Goal: Task Accomplishment & Management: Manage account settings

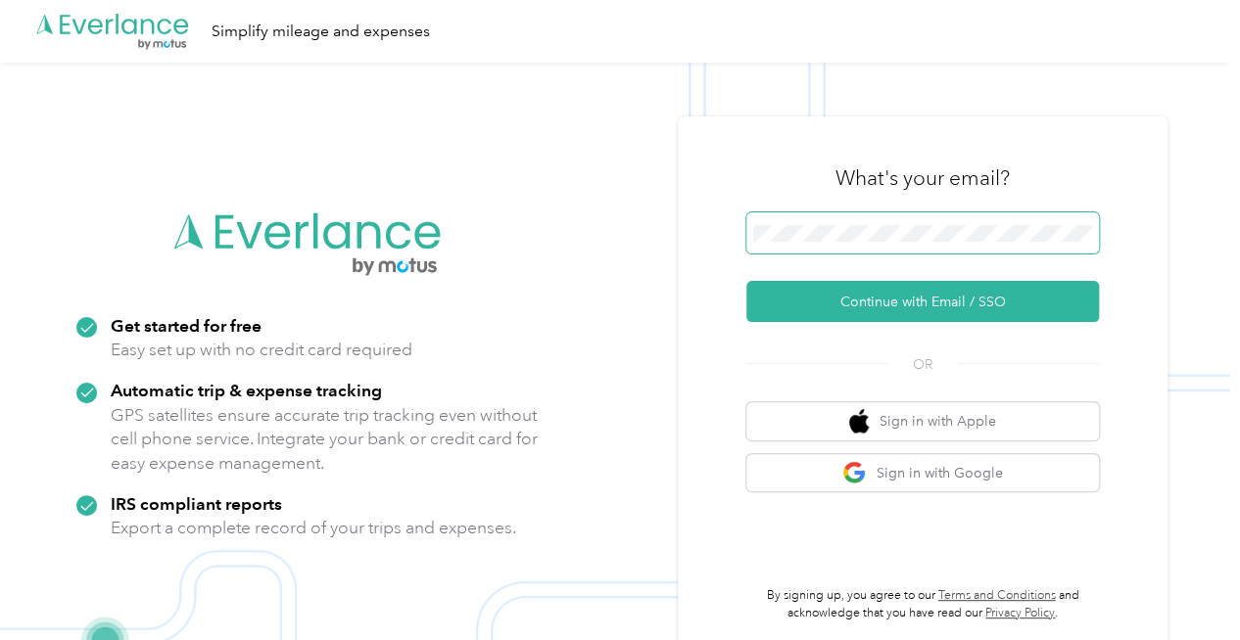
click at [913, 243] on span at bounding box center [922, 233] width 353 height 41
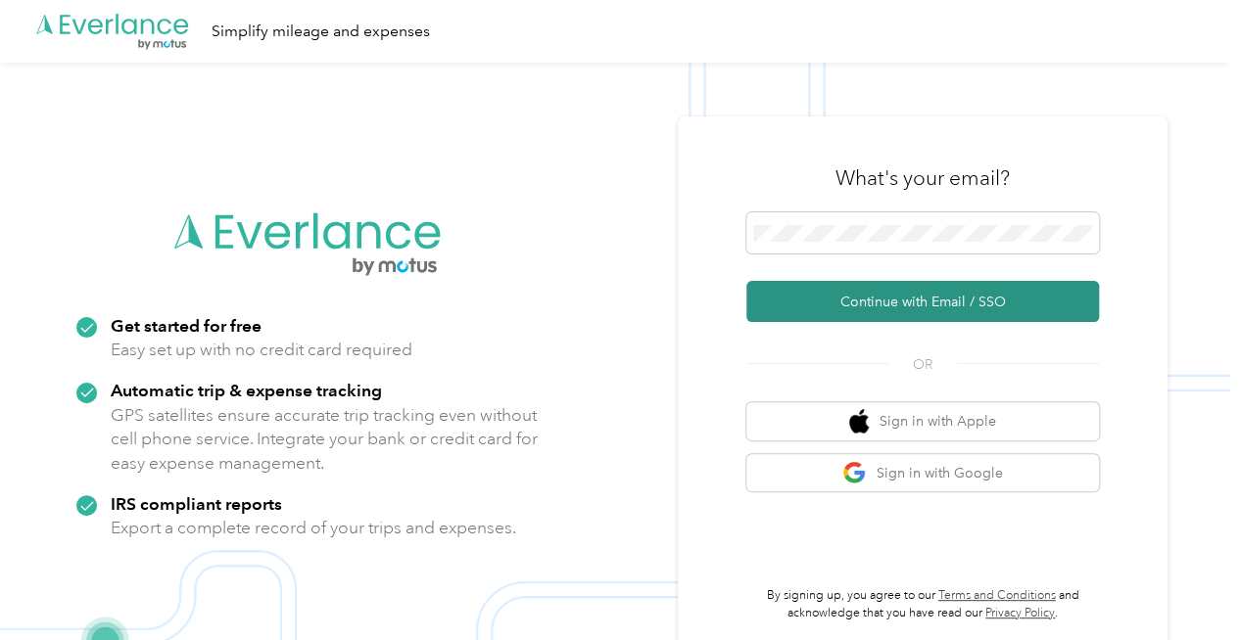
click at [863, 297] on button "Continue with Email / SSO" at bounding box center [922, 301] width 353 height 41
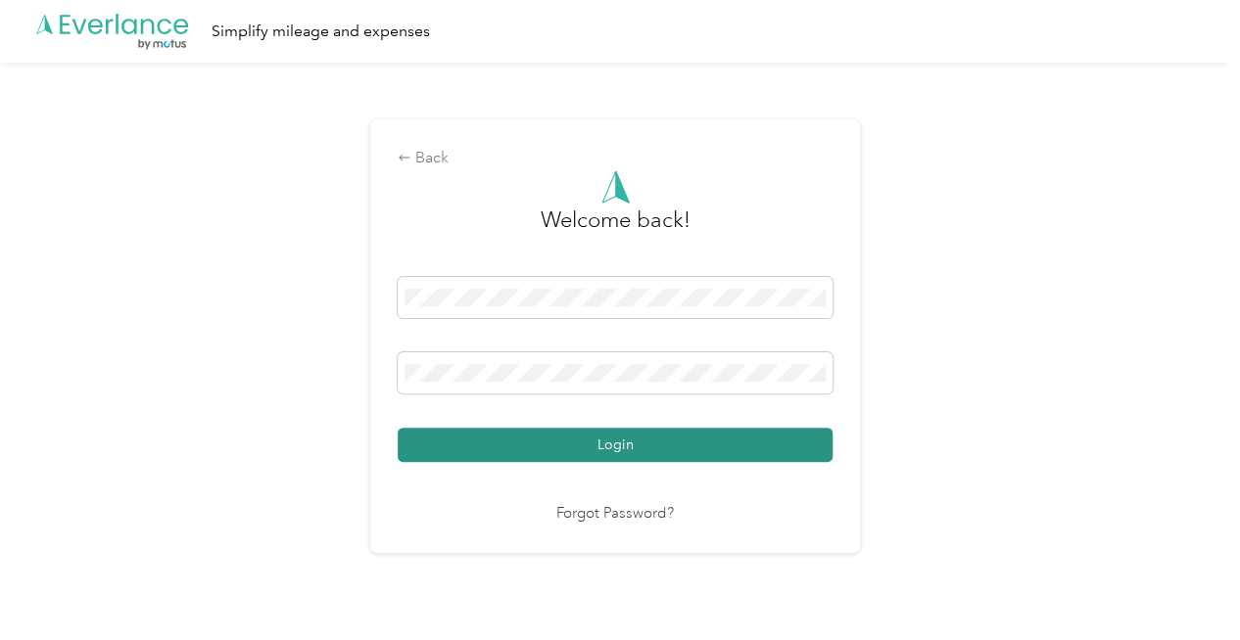
click at [623, 447] on button "Login" at bounding box center [615, 445] width 435 height 34
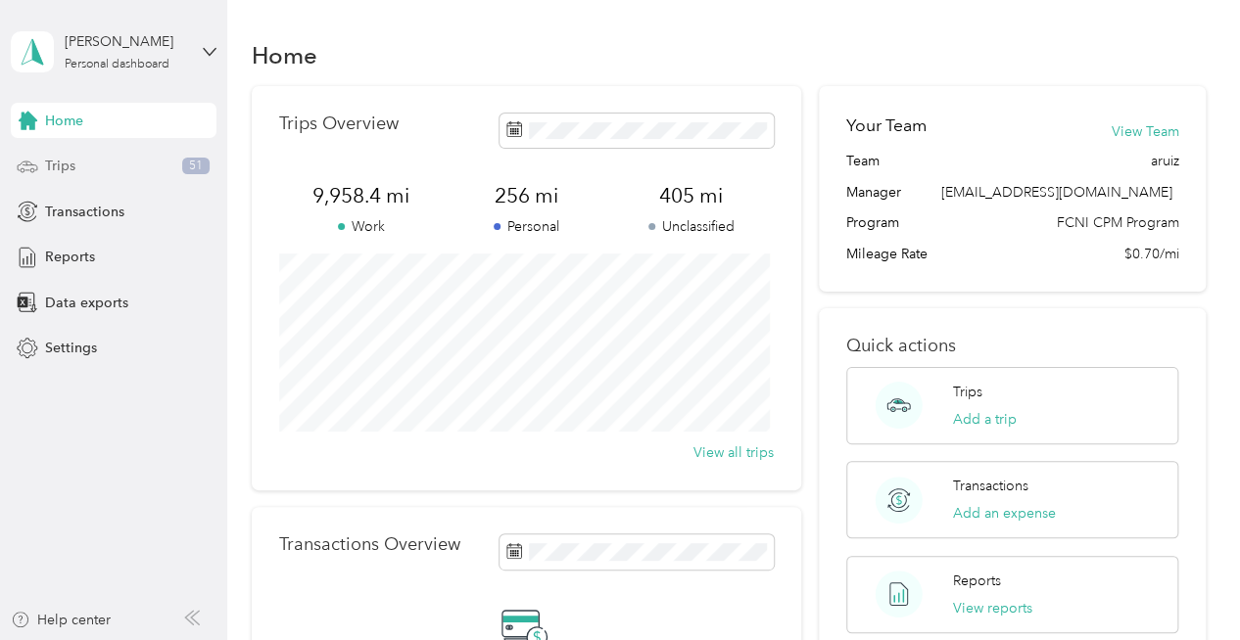
click at [67, 168] on span "Trips" at bounding box center [60, 166] width 30 height 21
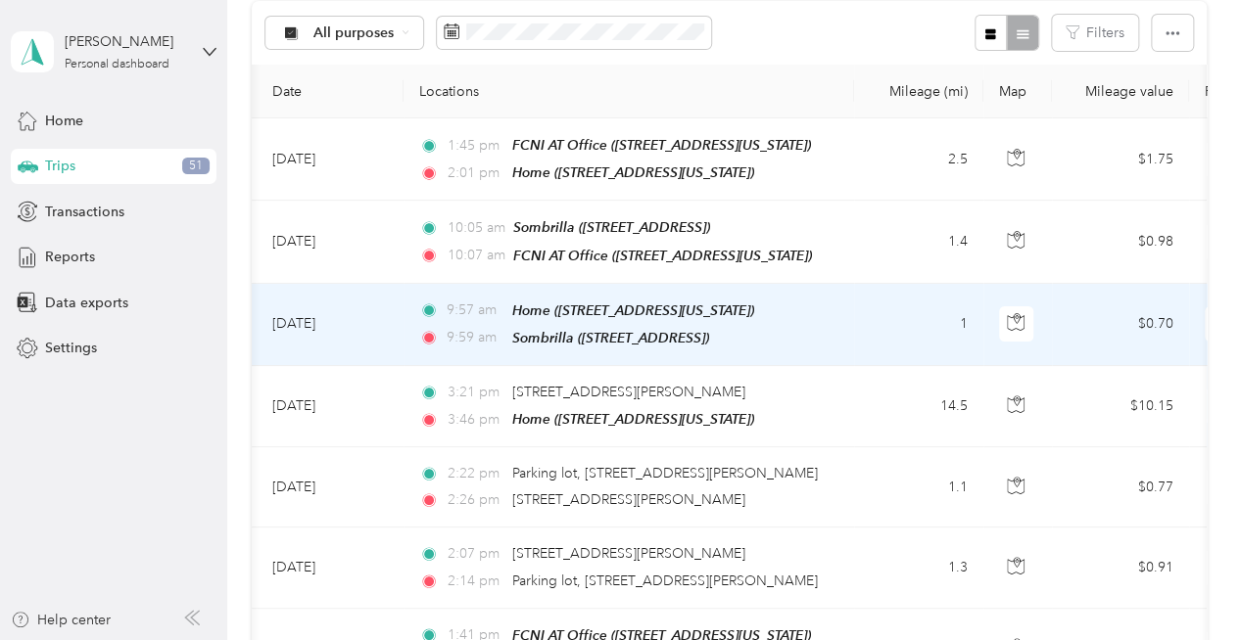
scroll to position [0, 26]
